Goal: Transaction & Acquisition: Purchase product/service

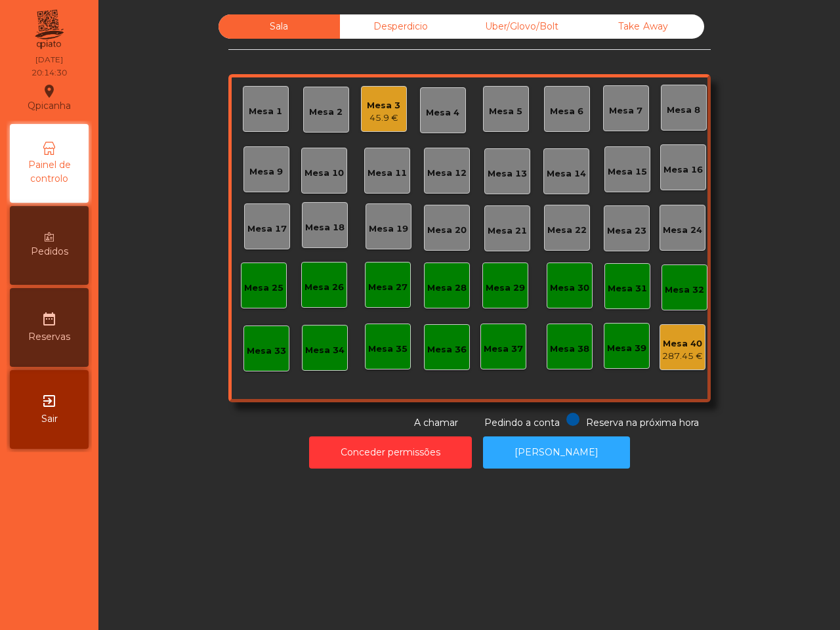
click at [385, 106] on div "Mesa 3" at bounding box center [383, 105] width 33 height 13
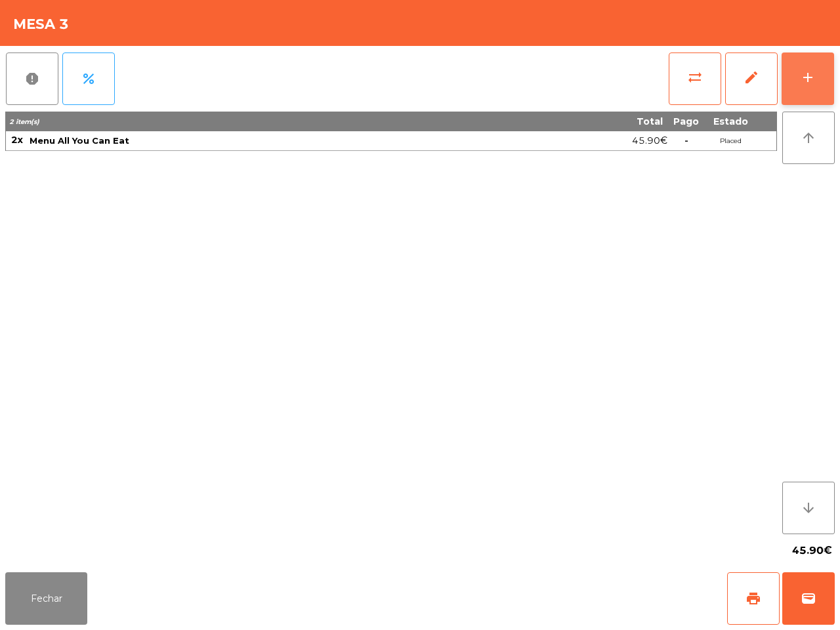
click at [796, 82] on button "add" at bounding box center [808, 79] width 53 height 53
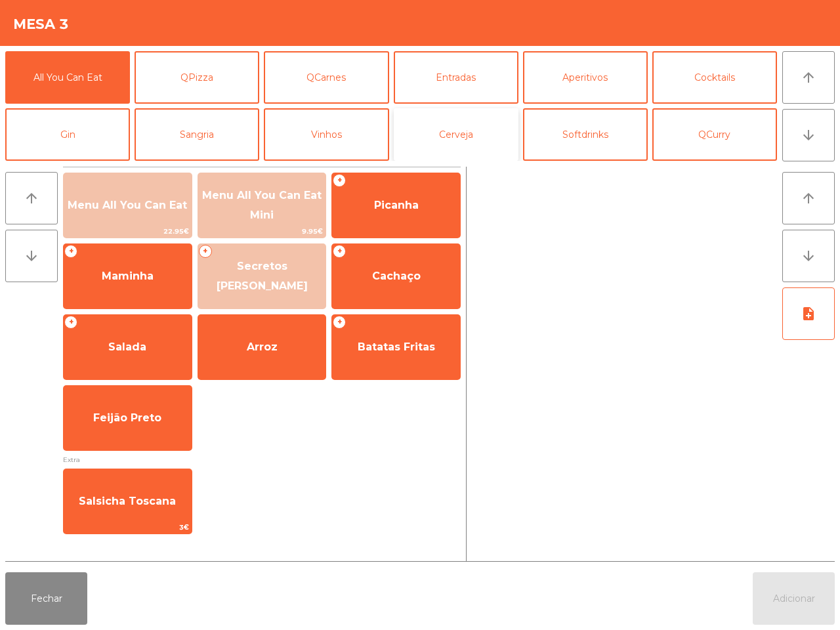
click at [476, 133] on button "Cerveja" at bounding box center [456, 134] width 125 height 53
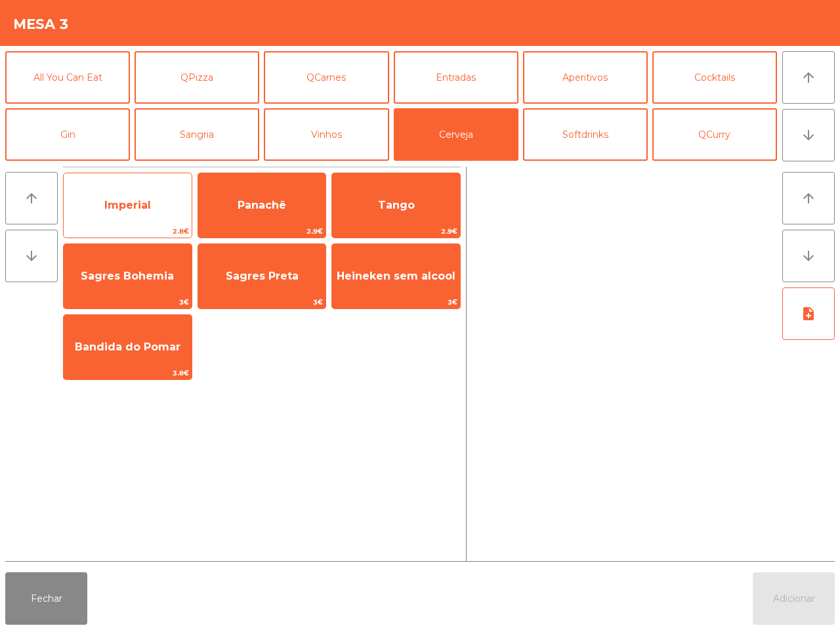
click at [152, 205] on span "Imperial" at bounding box center [128, 205] width 128 height 35
click at [151, 205] on span "Imperial" at bounding box center [127, 205] width 47 height 12
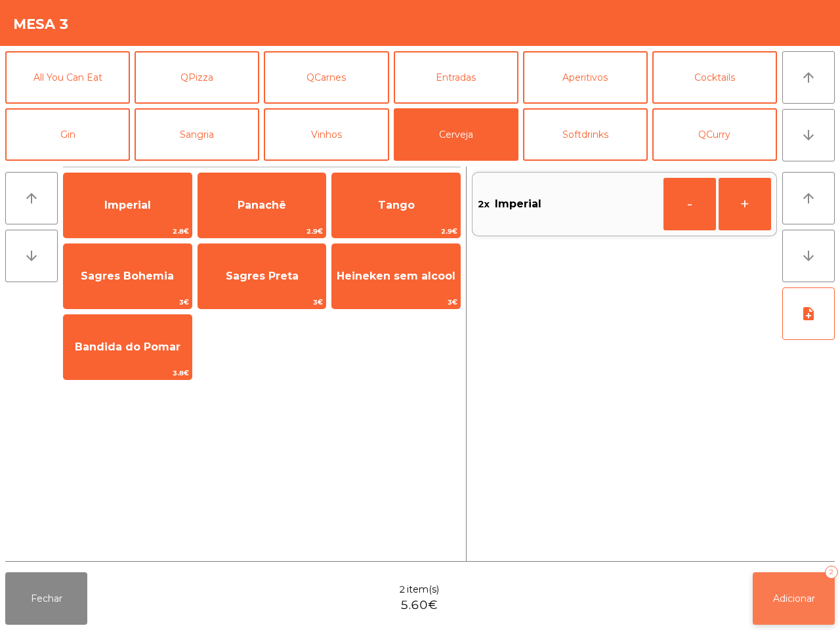
click at [779, 582] on button "Adicionar 2" at bounding box center [794, 599] width 82 height 53
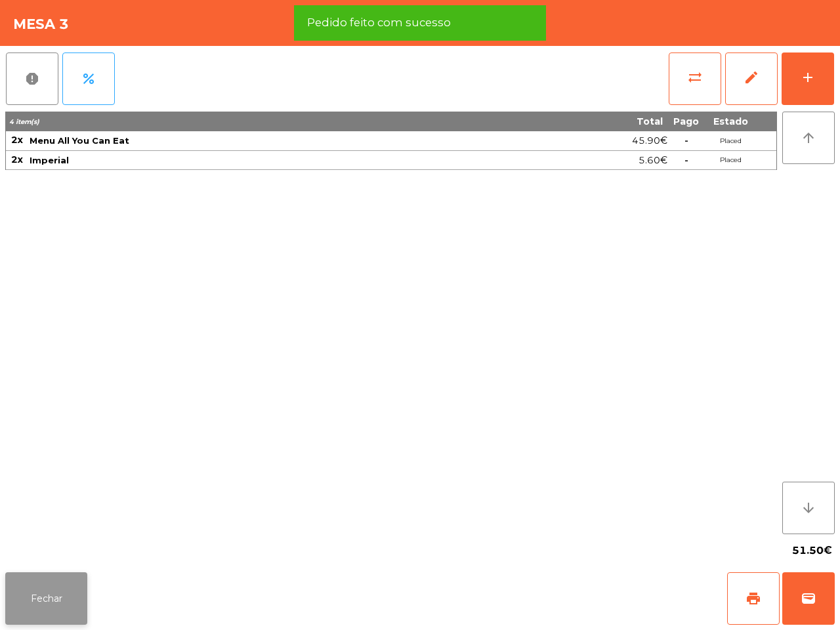
click at [41, 585] on button "Fechar" at bounding box center [46, 599] width 82 height 53
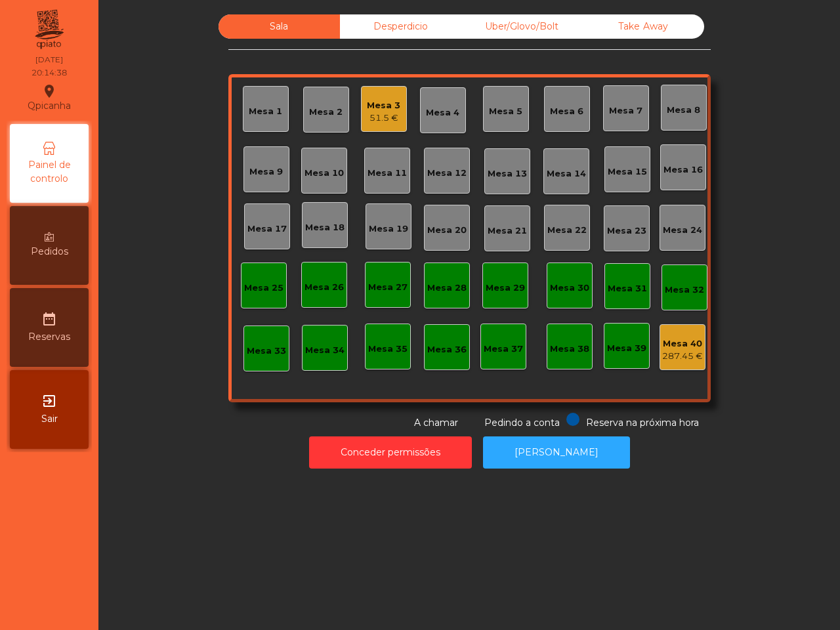
drag, startPoint x: 61, startPoint y: 578, endPoint x: 0, endPoint y: 538, distance: 73.0
click at [61, 586] on nav "Qpicanha location_on [DATE] 20:14:38 Painel de controlo Pedidos date_range Rese…" at bounding box center [49, 315] width 98 height 630
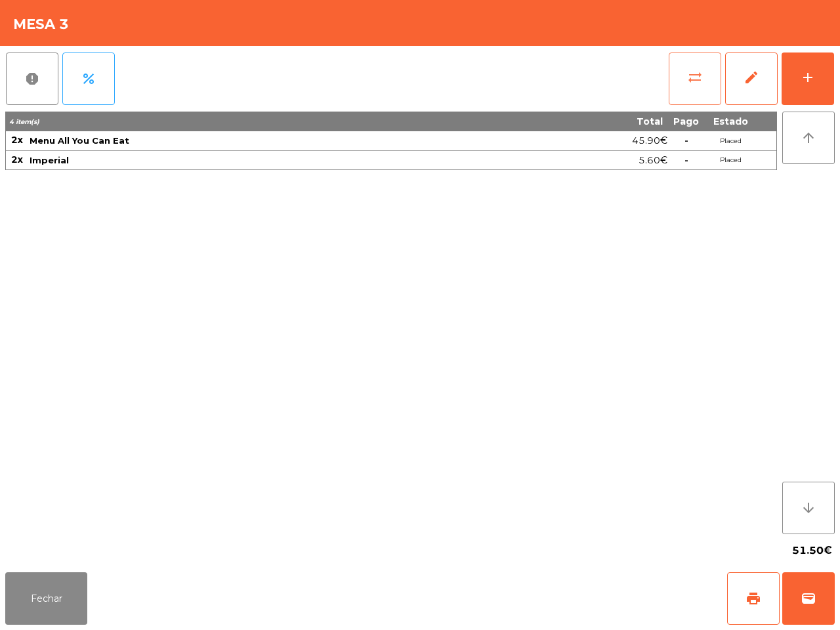
click at [693, 85] on button "sync_alt" at bounding box center [695, 79] width 53 height 53
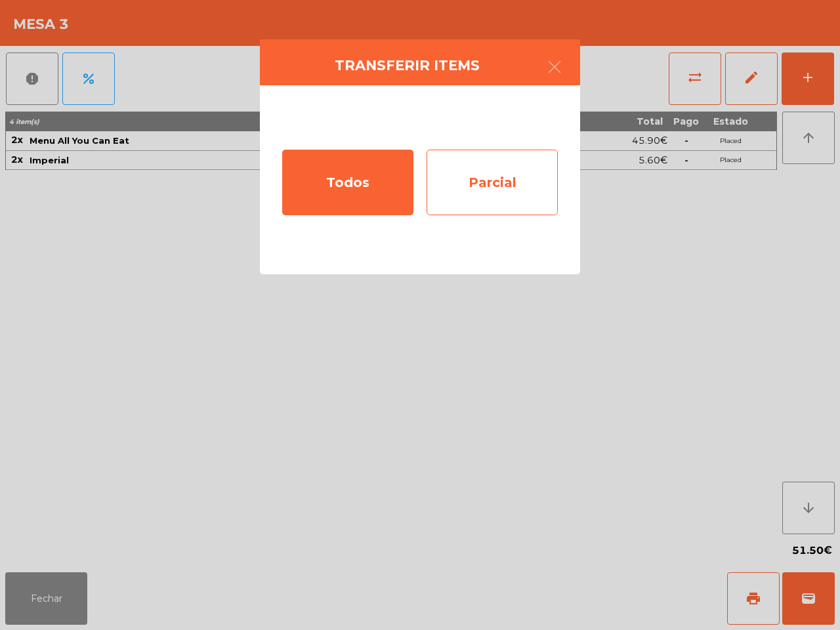
click at [473, 185] on div "Parcial" at bounding box center [492, 183] width 131 height 66
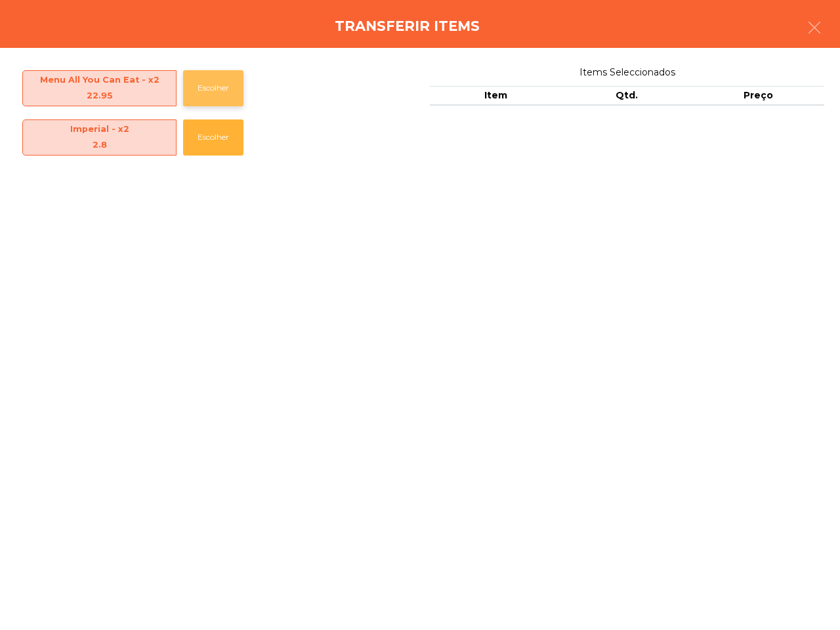
click at [207, 100] on button "Escolher" at bounding box center [213, 88] width 60 height 36
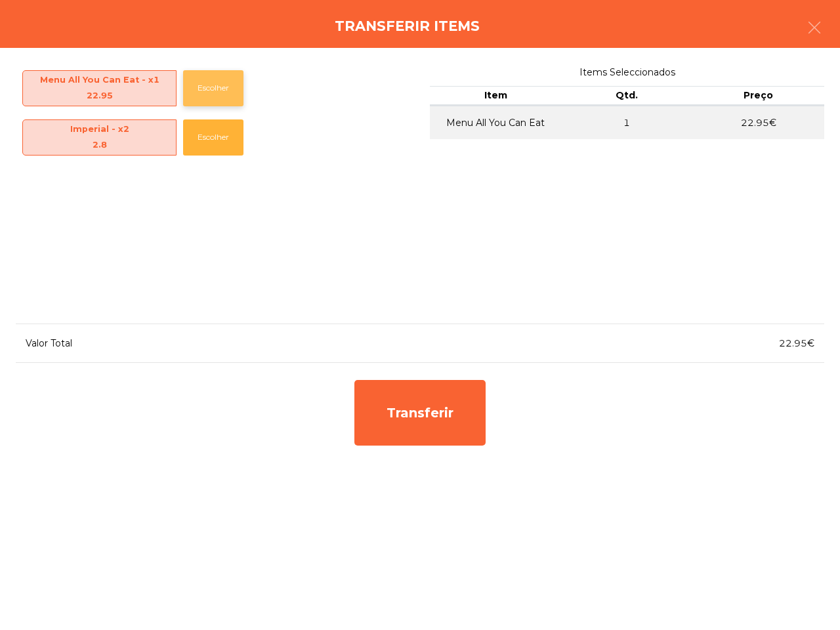
click at [207, 100] on button "Escolher" at bounding box center [213, 88] width 60 height 36
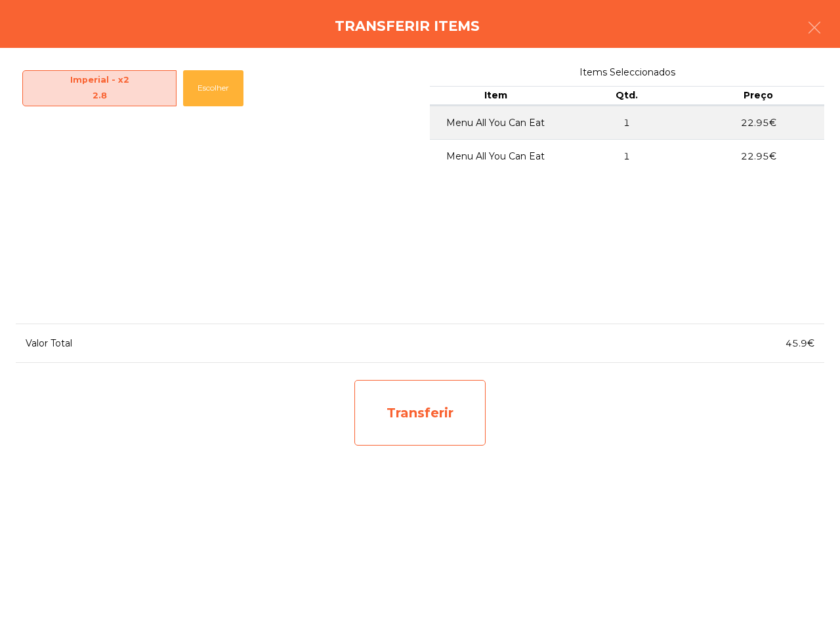
click at [407, 389] on div "Transferir" at bounding box center [420, 413] width 131 height 66
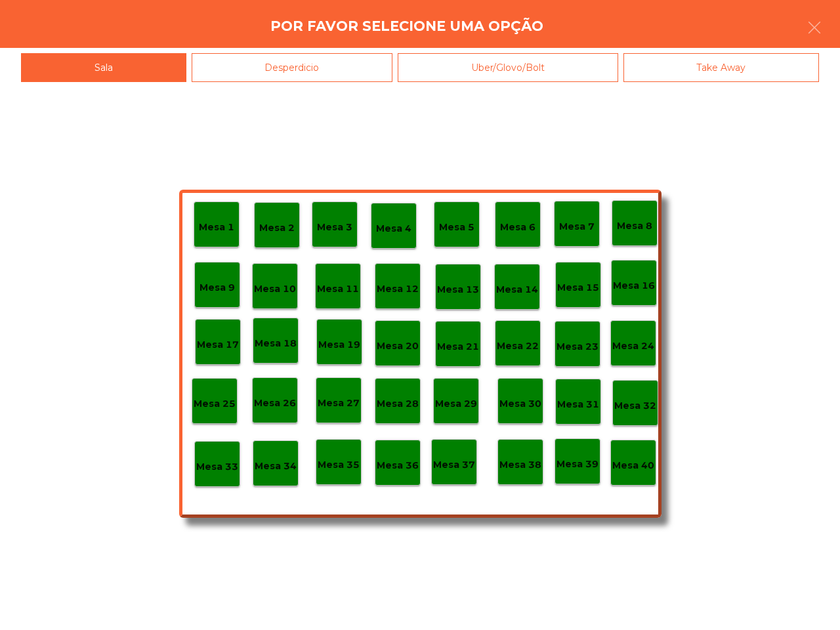
click at [322, 54] on div "Desperdicio" at bounding box center [293, 68] width 202 height 30
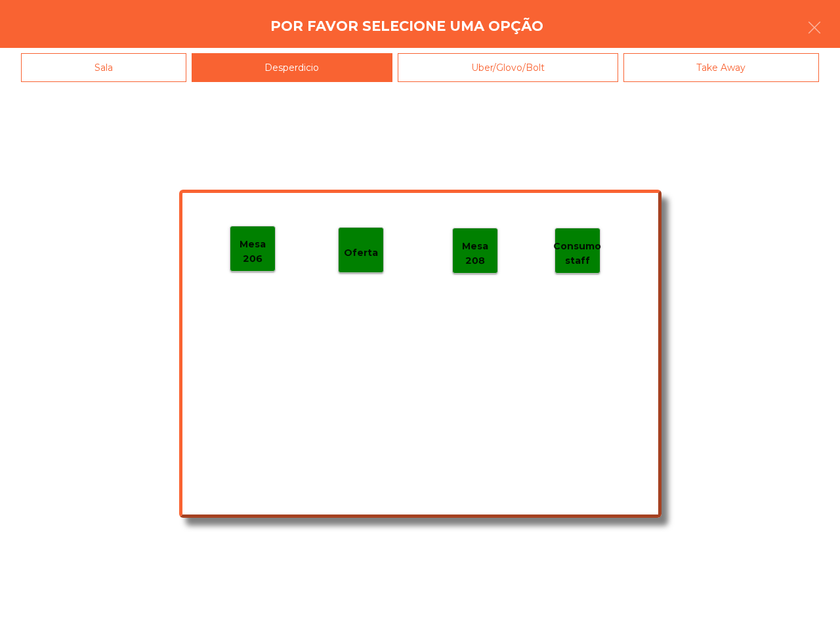
click at [263, 255] on p "Mesa 206" at bounding box center [252, 252] width 45 height 30
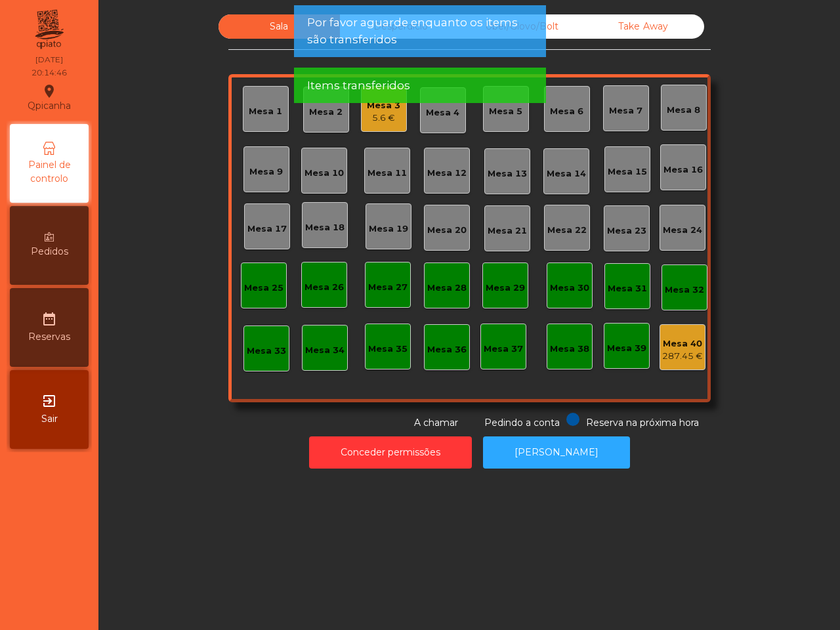
click at [385, 33] on span "Por favor aguarde enquanto os items são transferidos" at bounding box center [420, 30] width 226 height 33
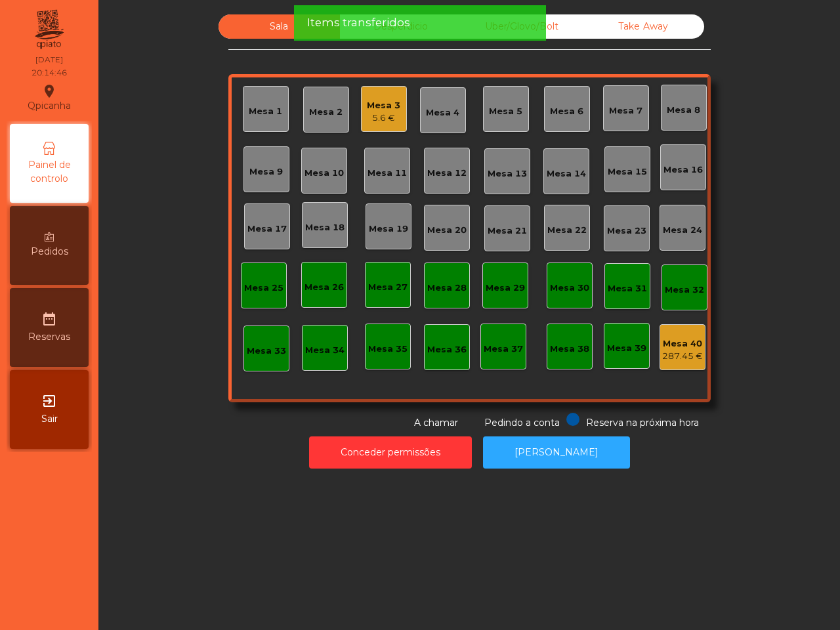
click at [387, 30] on span "Items transferidos" at bounding box center [358, 22] width 103 height 16
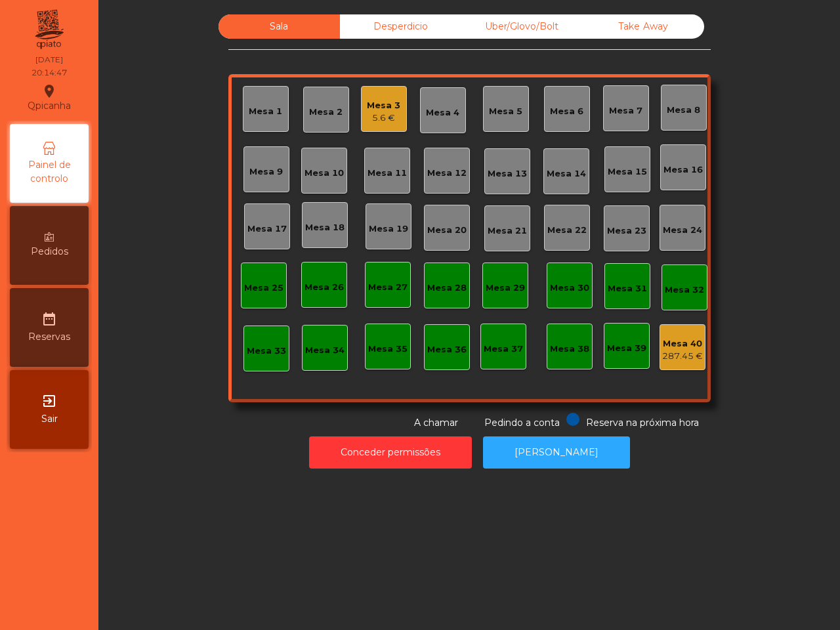
click at [412, 28] on div "Items transferidos" at bounding box center [420, 22] width 226 height 16
click at [412, 23] on div "Desperdicio" at bounding box center [400, 26] width 121 height 24
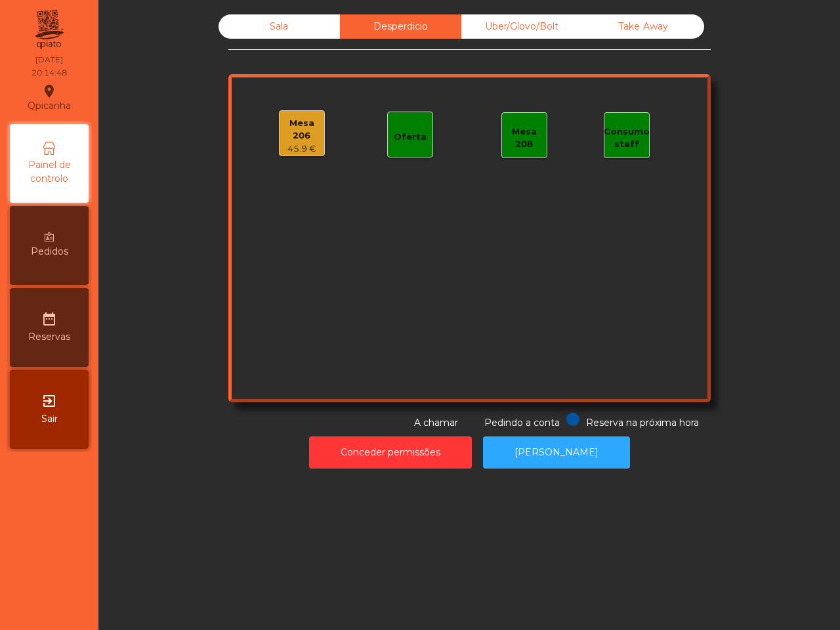
click at [524, 24] on div "Uber/Glovo/Bolt" at bounding box center [522, 26] width 121 height 24
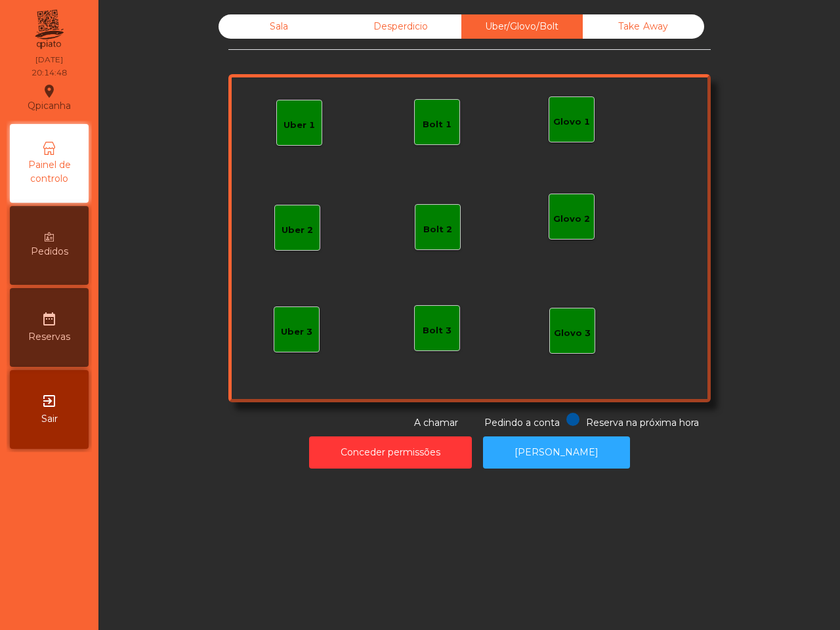
click at [620, 22] on div "Take Away" at bounding box center [643, 26] width 121 height 24
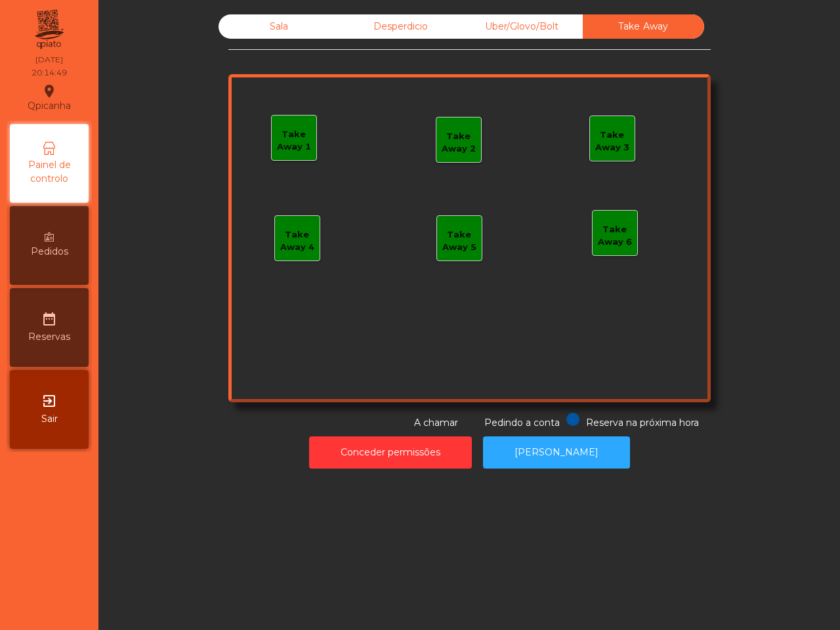
click at [302, 32] on div "Sala" at bounding box center [279, 26] width 121 height 24
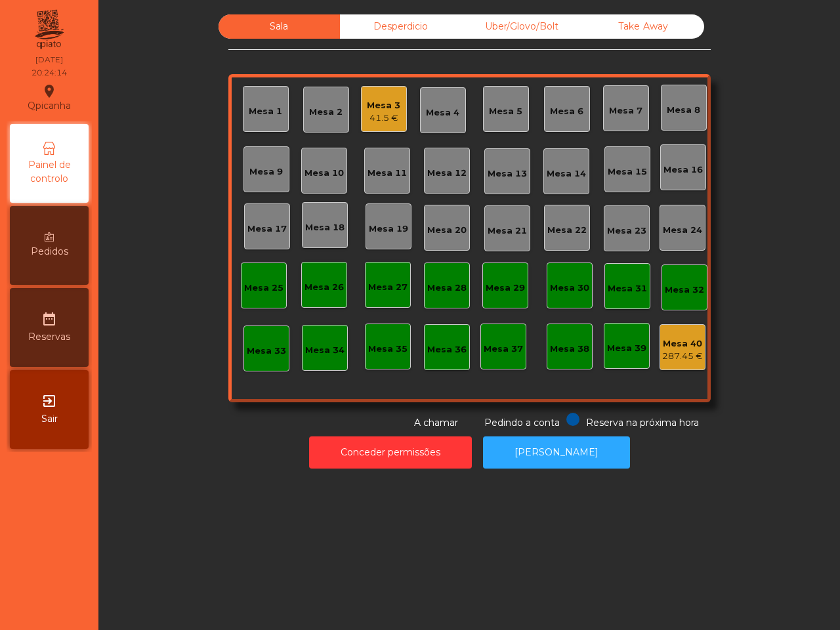
click at [302, 32] on div "Sala" at bounding box center [279, 26] width 121 height 24
drag, startPoint x: 433, startPoint y: 24, endPoint x: 481, endPoint y: 26, distance: 48.0
click at [434, 24] on div "Desperdicio" at bounding box center [400, 26] width 121 height 24
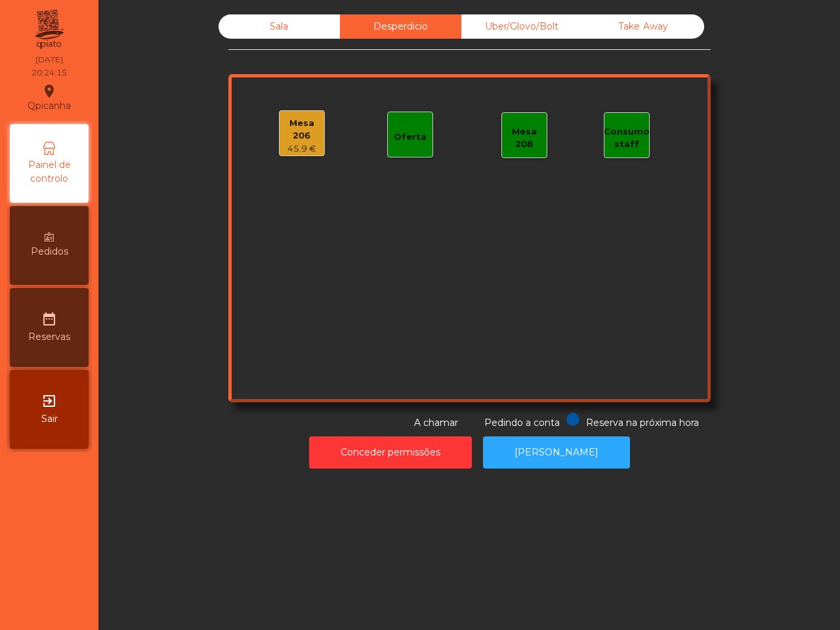
click at [542, 24] on div "Uber/Glovo/Bolt" at bounding box center [522, 26] width 121 height 24
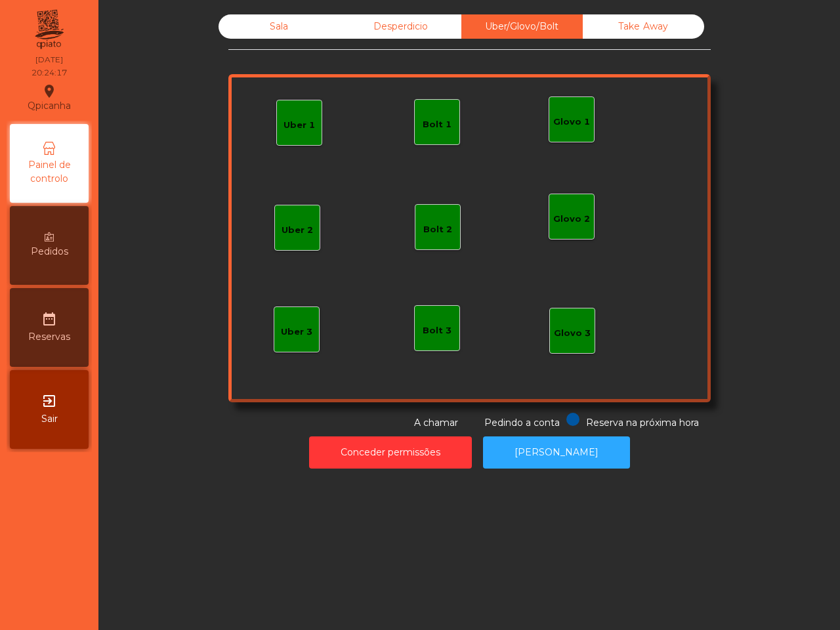
click at [578, 123] on div "Glovo 1" at bounding box center [571, 122] width 37 height 13
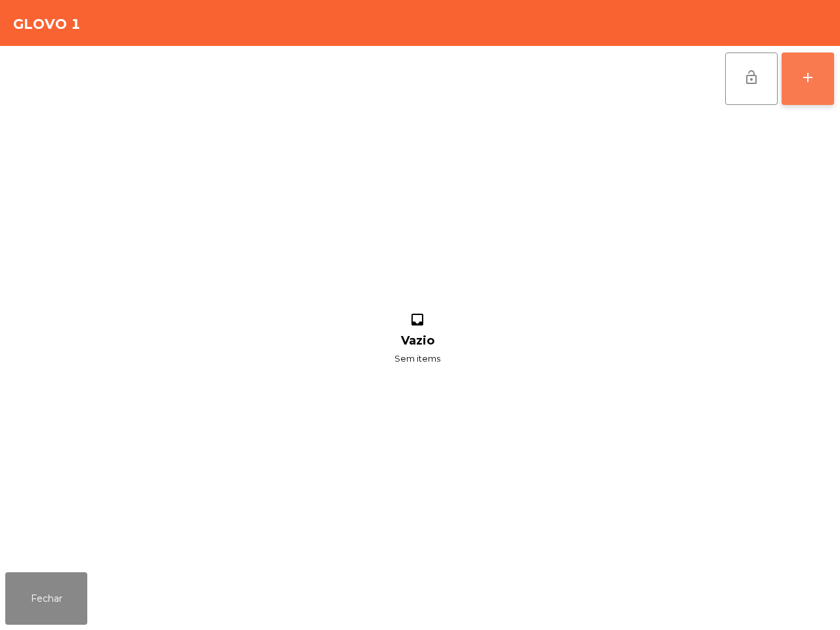
click at [798, 99] on button "add" at bounding box center [808, 79] width 53 height 53
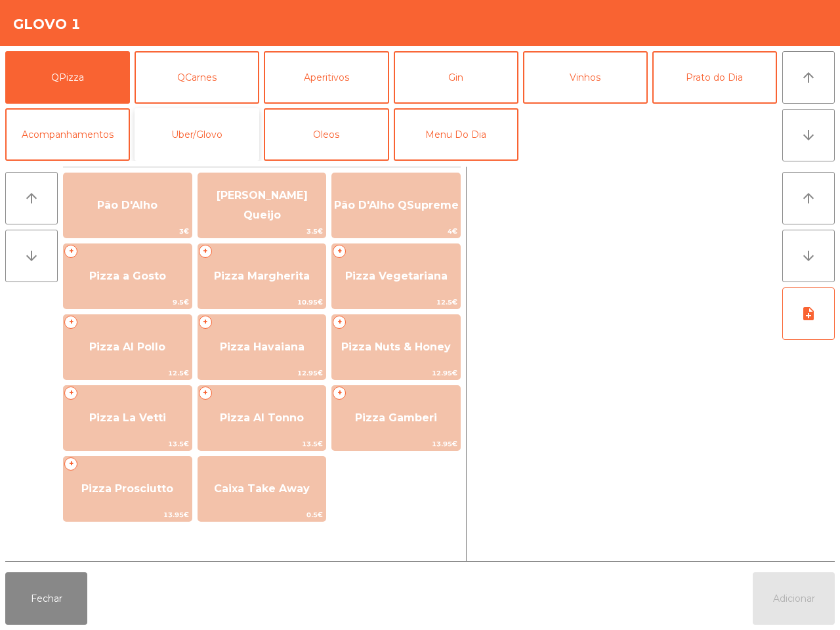
click at [192, 133] on button "Uber/Glovo" at bounding box center [197, 134] width 125 height 53
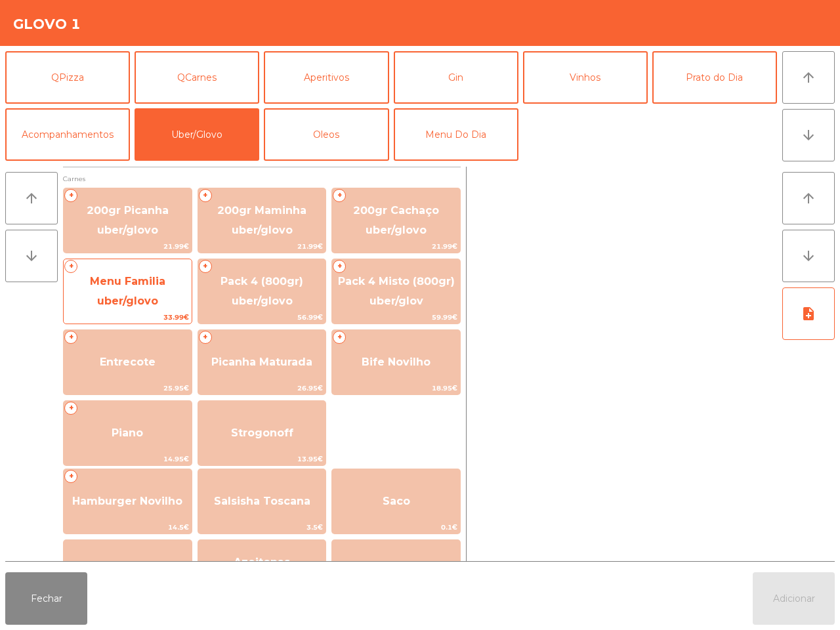
click at [123, 296] on span "Menu Familia uber/glovo" at bounding box center [128, 291] width 76 height 32
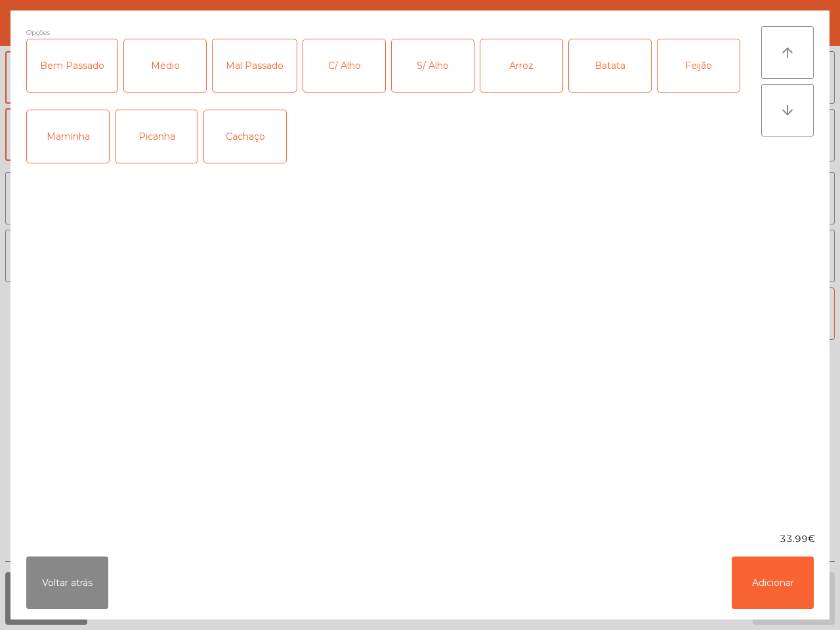
drag, startPoint x: 141, startPoint y: 139, endPoint x: 136, endPoint y: 148, distance: 10.0
click at [143, 140] on div "Picanha" at bounding box center [157, 136] width 82 height 53
click at [159, 74] on div "Médio" at bounding box center [165, 65] width 82 height 53
click at [415, 71] on div "S/ Alho" at bounding box center [433, 65] width 82 height 53
click at [525, 69] on div "Arroz" at bounding box center [522, 65] width 82 height 53
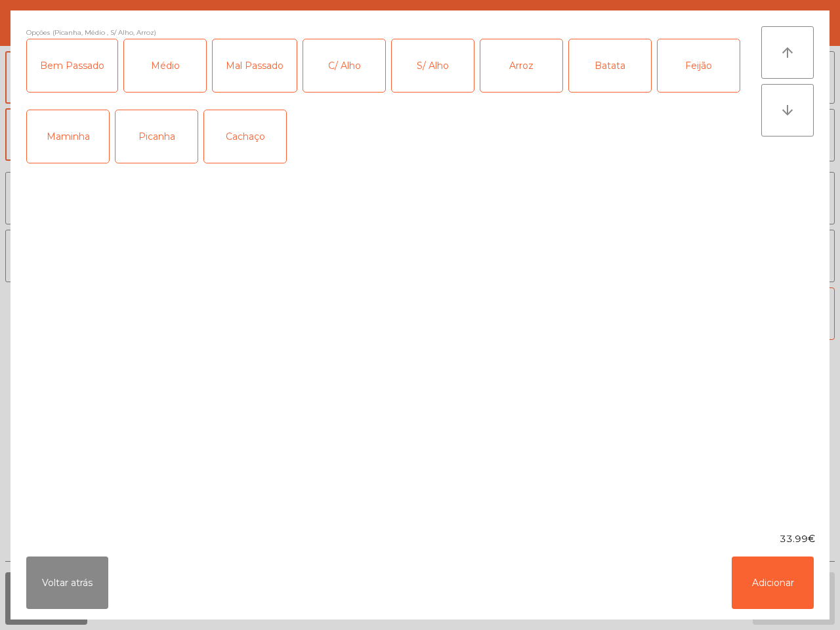
click at [634, 66] on div "Batata" at bounding box center [610, 65] width 82 height 53
click at [701, 61] on div "Feijão" at bounding box center [699, 65] width 82 height 53
click at [790, 607] on button "Adicionar" at bounding box center [773, 583] width 82 height 53
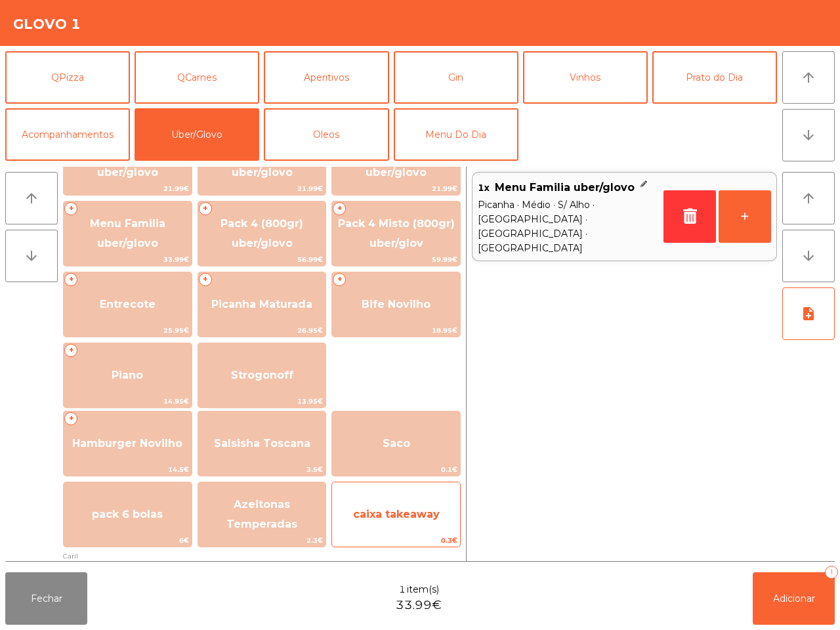
scroll to position [164, 0]
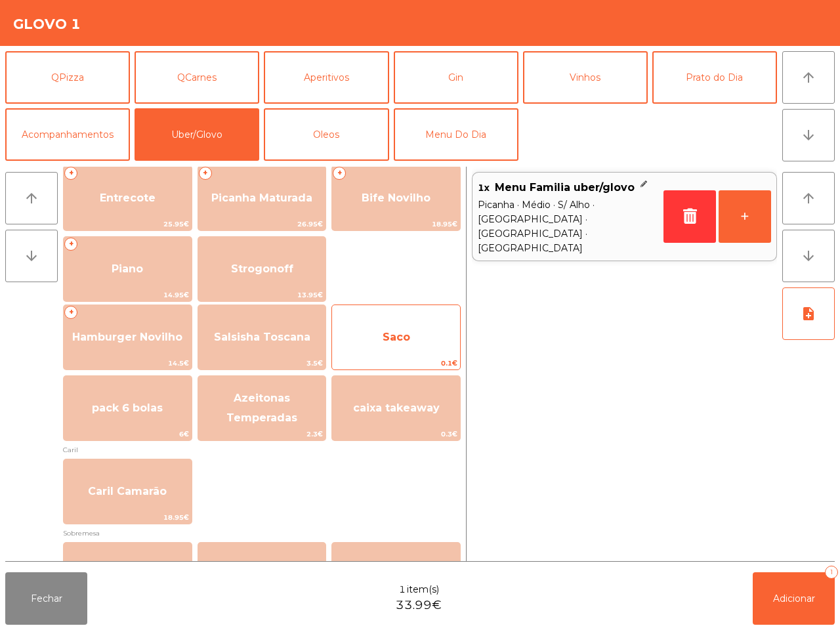
click at [392, 329] on span "Saco" at bounding box center [396, 337] width 128 height 35
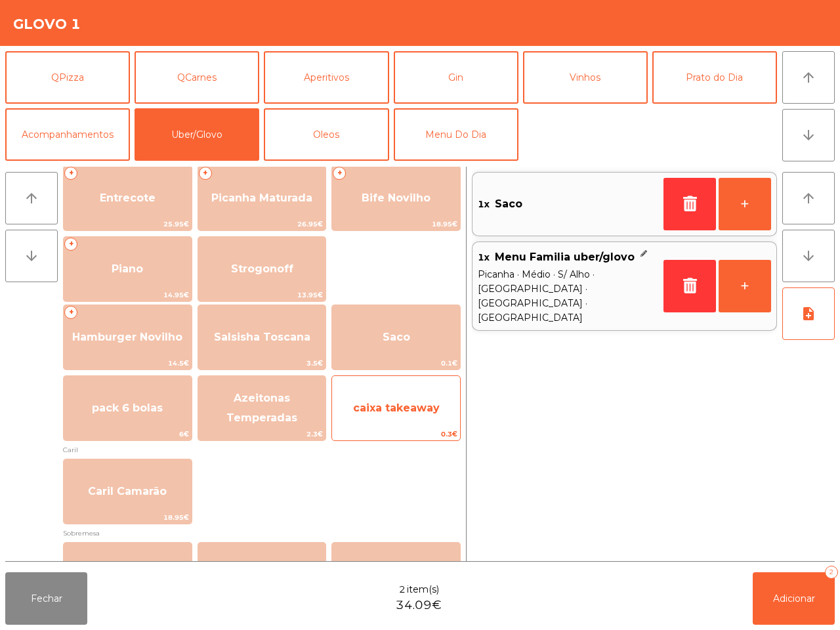
click at [397, 402] on span "caixa takeaway" at bounding box center [396, 408] width 87 height 12
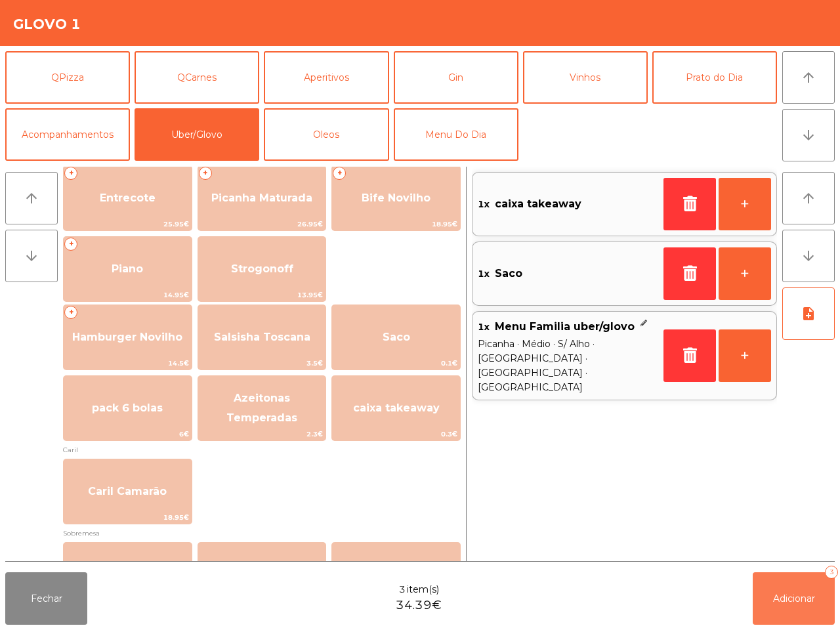
click at [773, 606] on button "Adicionar 3" at bounding box center [794, 599] width 82 height 53
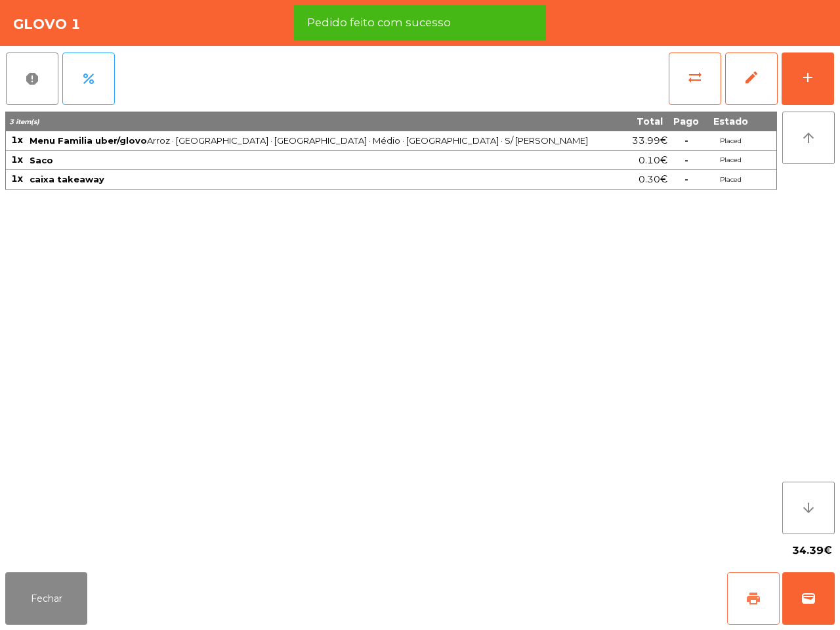
click at [750, 605] on span "print" at bounding box center [754, 599] width 16 height 16
click at [802, 593] on span "wallet" at bounding box center [809, 599] width 16 height 16
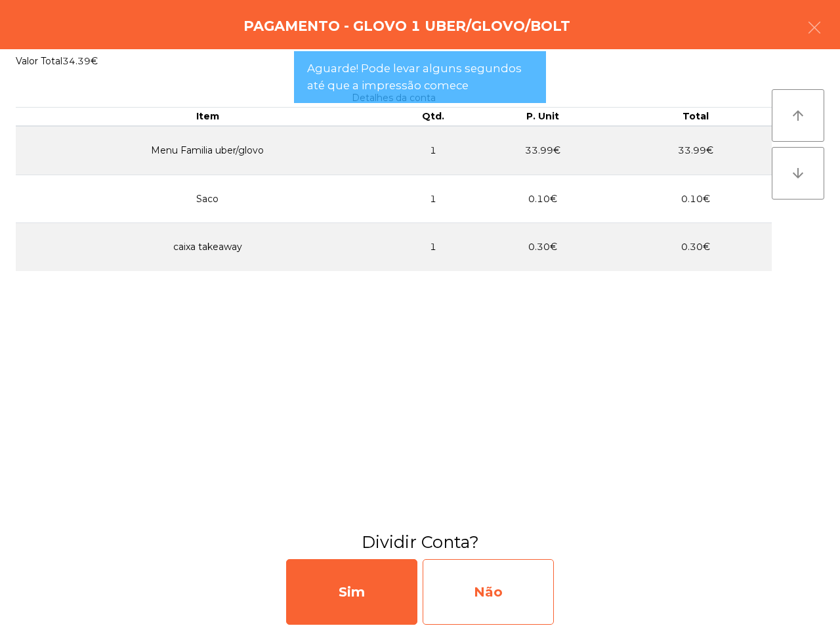
click at [515, 599] on div "Não" at bounding box center [488, 592] width 131 height 66
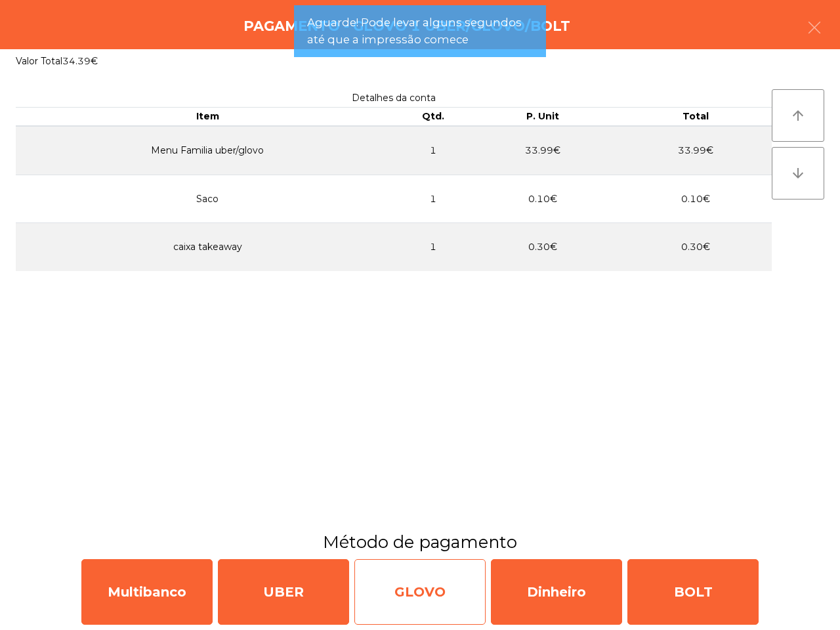
click at [431, 598] on div "GLOVO" at bounding box center [420, 592] width 131 height 66
select select "**"
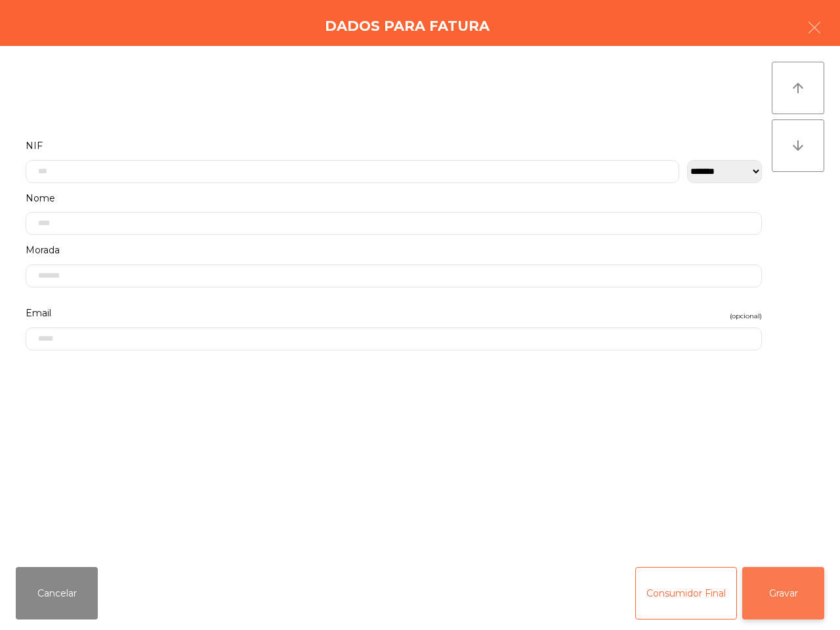
click at [788, 585] on button "Gravar" at bounding box center [784, 593] width 82 height 53
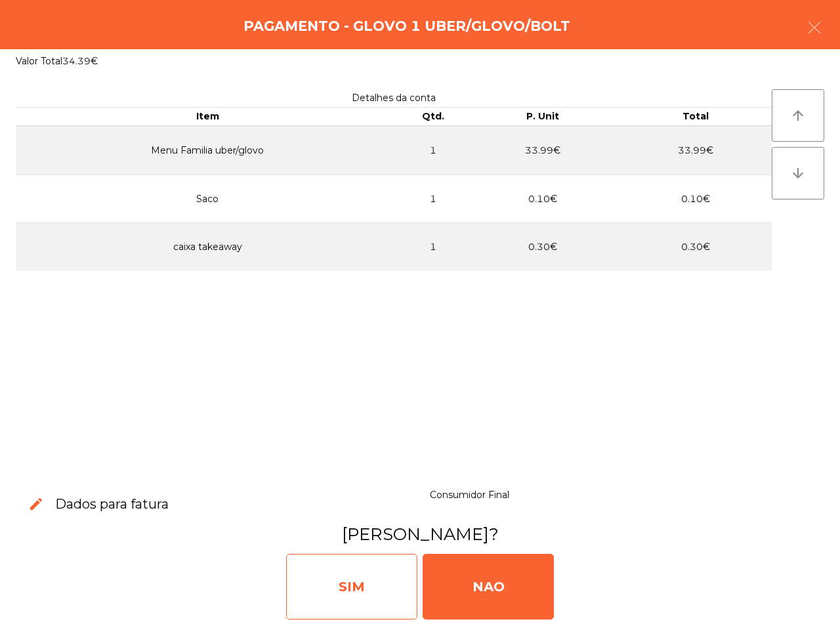
click at [338, 588] on div "SIM" at bounding box center [351, 587] width 131 height 66
